Goal: Task Accomplishment & Management: Manage account settings

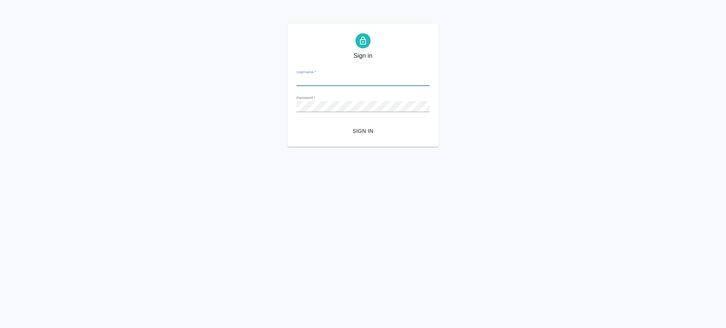
type input "v.saglam@awatera.com"
click at [359, 128] on span "Sign in" at bounding box center [362, 131] width 121 height 9
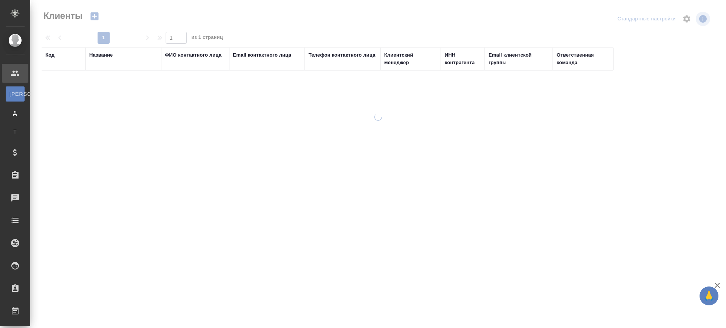
select select "RU"
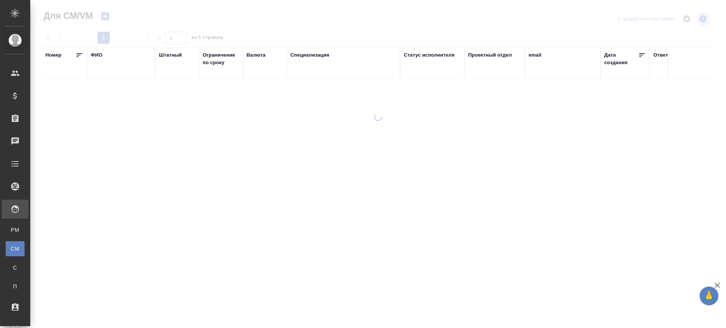
click at [96, 53] on div "ФИО" at bounding box center [97, 55] width 12 height 8
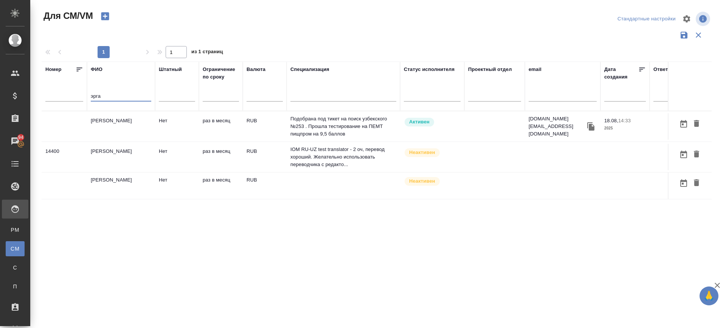
click at [122, 127] on td "[PERSON_NAME]" at bounding box center [121, 126] width 68 height 26
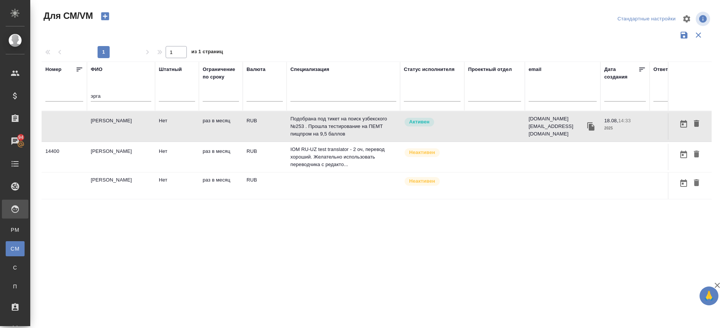
click at [122, 127] on td "[PERSON_NAME]" at bounding box center [121, 126] width 68 height 26
drag, startPoint x: 74, startPoint y: 99, endPoint x: 34, endPoint y: 105, distance: 40.8
click at [34, 105] on div "Для СМ/VM Стандартные настройки 1 1 из 1 страниц Номер ФИО эрга Штатный Огранич…" at bounding box center [377, 169] width 695 height 338
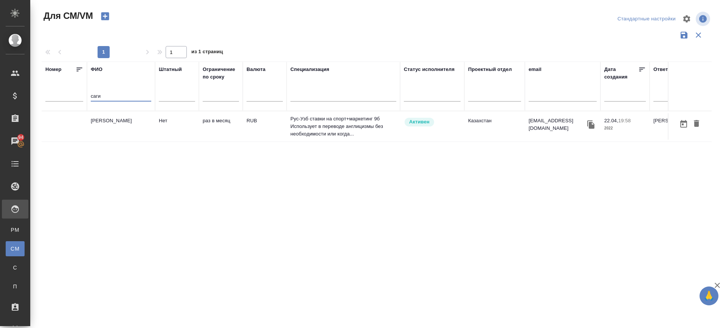
type input "саги"
click at [105, 122] on td "[PERSON_NAME]" at bounding box center [121, 126] width 68 height 26
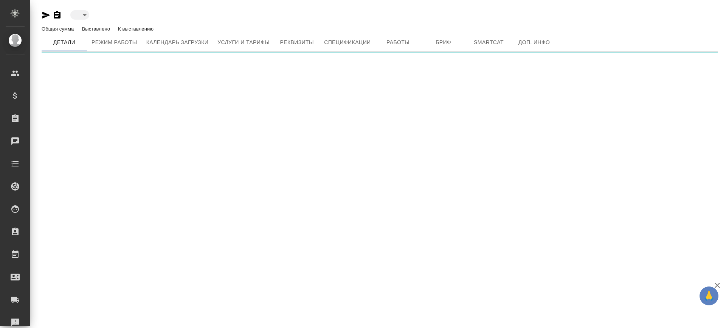
type input "active"
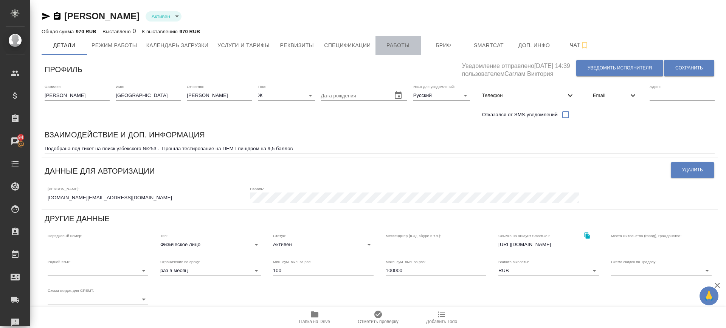
click at [396, 48] on span "Работы" at bounding box center [398, 45] width 36 height 9
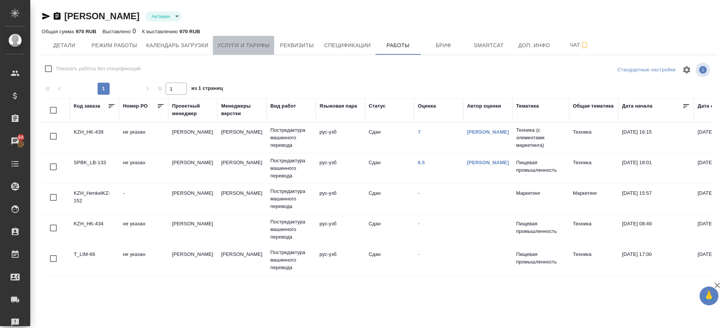
click at [225, 43] on span "Услуги и тарифы" at bounding box center [243, 45] width 52 height 9
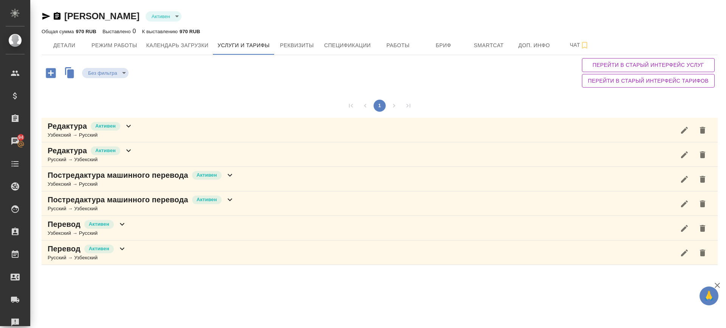
click at [161, 124] on div "Редактура Активен Узбекский → Русский" at bounding box center [380, 130] width 676 height 25
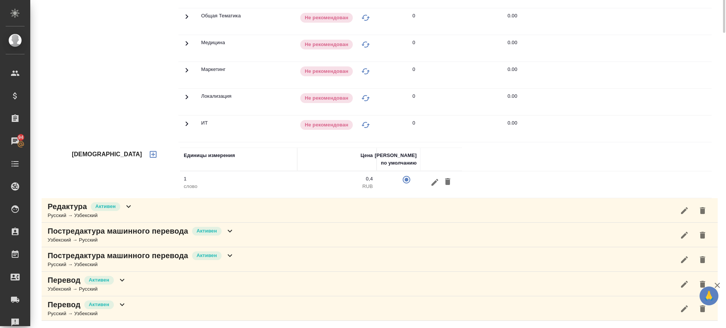
scroll to position [20, 0]
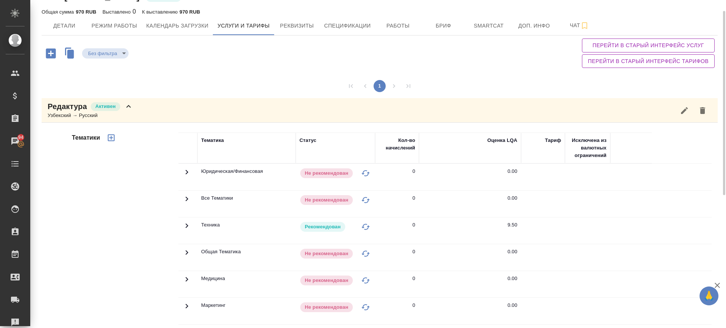
click at [165, 108] on div "Редактура Активен Узбекский → Русский" at bounding box center [380, 110] width 676 height 25
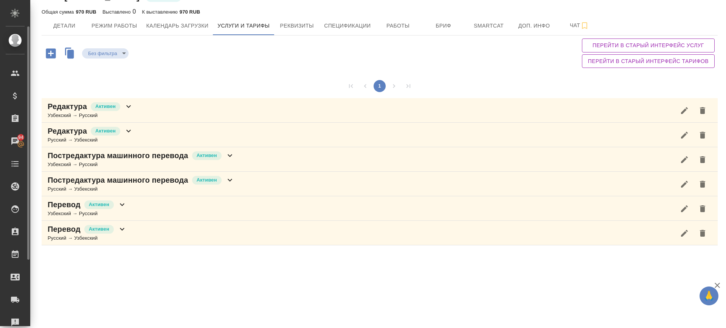
scroll to position [0, 0]
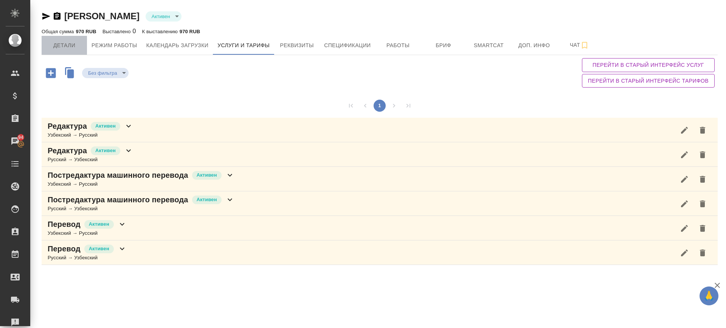
click at [65, 43] on span "Детали" at bounding box center [64, 45] width 36 height 9
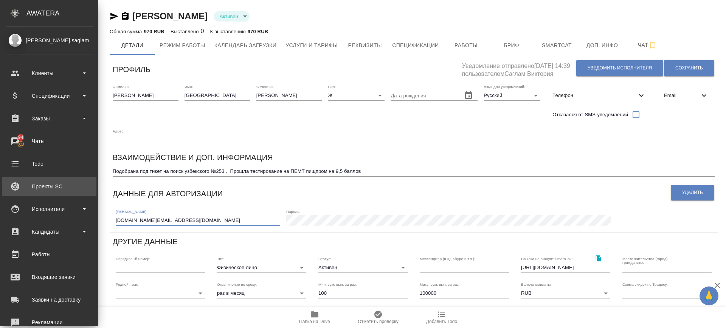
drag, startPoint x: 102, startPoint y: 198, endPoint x: 14, endPoint y: 192, distance: 88.3
click at [14, 192] on div ".cls-1 fill:#fff; AWATERA Саглам Виктория v.saglam Клиенты Спецификации Заказы …" at bounding box center [363, 164] width 726 height 328
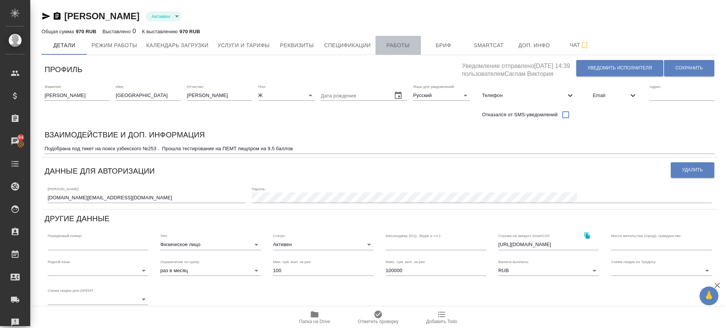
click at [404, 43] on span "Работы" at bounding box center [398, 45] width 36 height 9
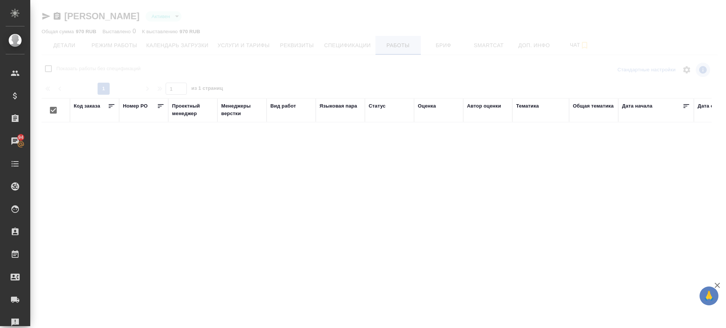
checkbox input "false"
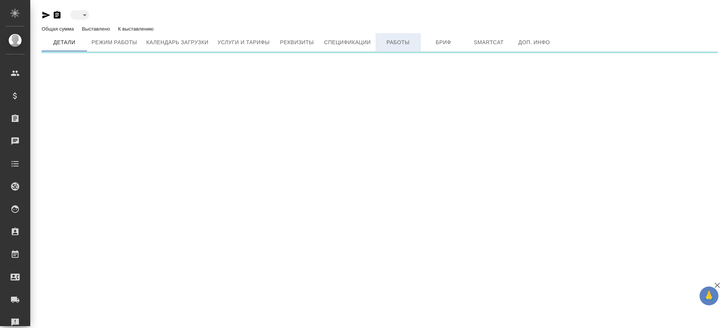
type input "active"
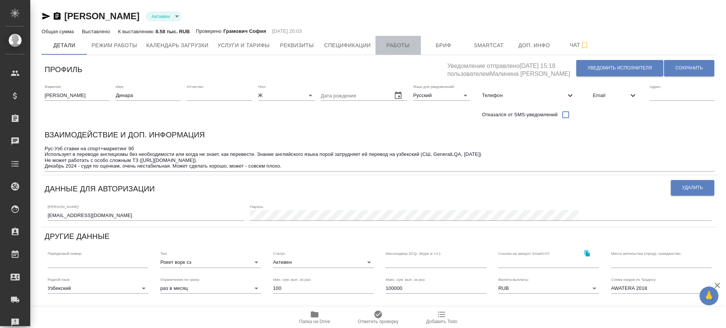
click at [400, 43] on span "Работы" at bounding box center [398, 45] width 36 height 9
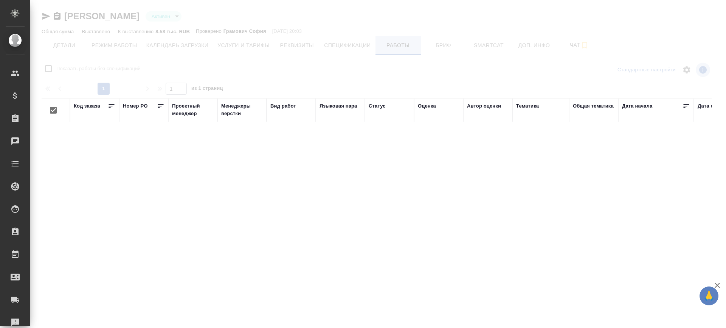
checkbox input "false"
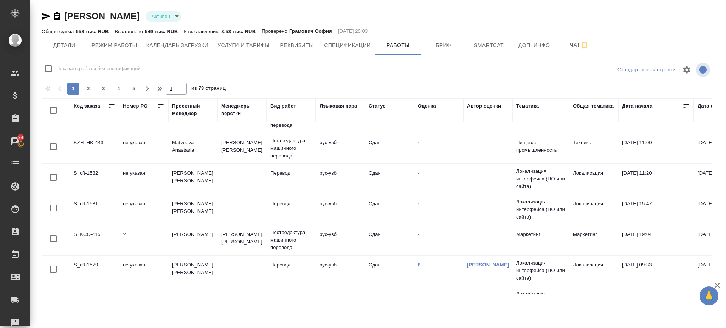
scroll to position [593, 0]
